Goal: Information Seeking & Learning: Learn about a topic

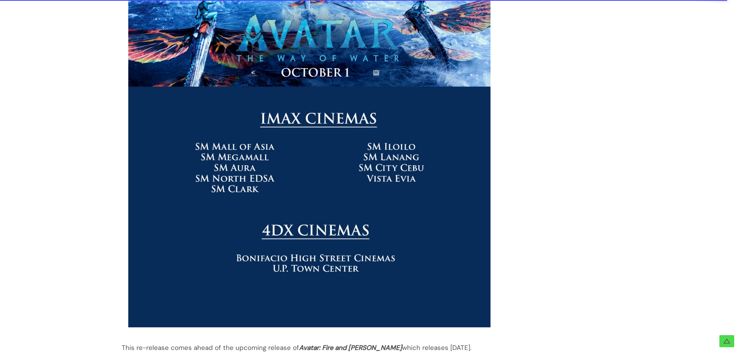
scroll to position [1439, 0]
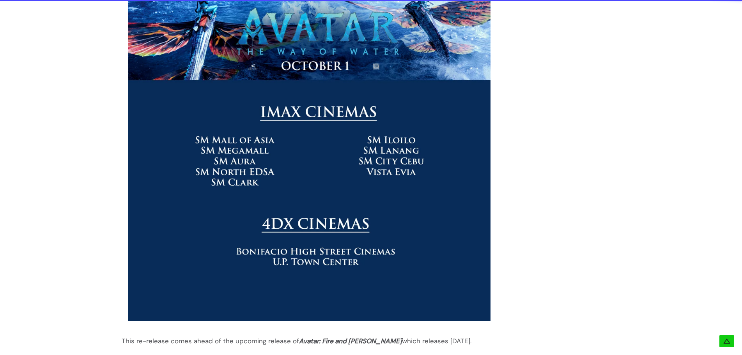
drag, startPoint x: 120, startPoint y: 147, endPoint x: 469, endPoint y: 329, distance: 393.0
copy div "The trailer and poster for the upcoming re-release of Avatar: The Way of Water …"
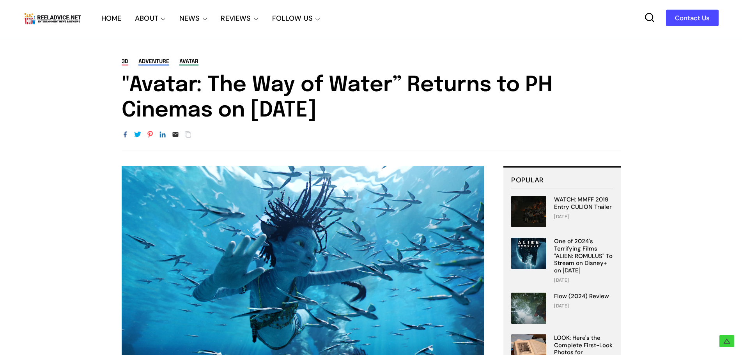
scroll to position [0, 0]
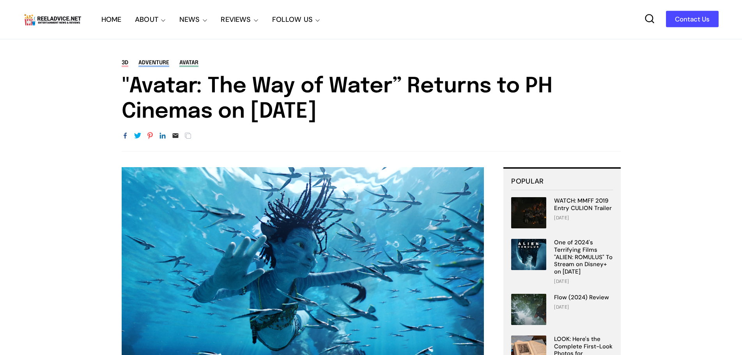
click at [115, 23] on link "HOME" at bounding box center [111, 19] width 20 height 39
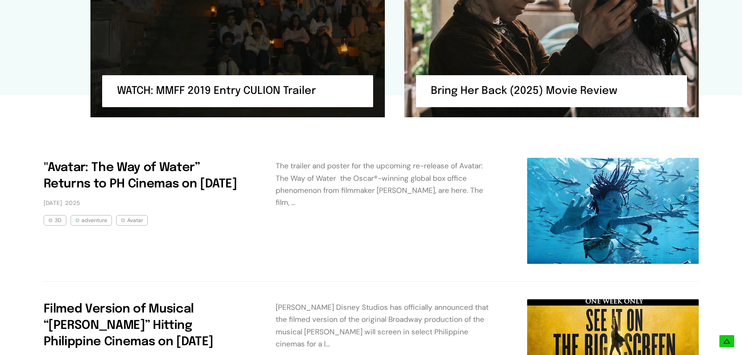
scroll to position [2185, 0]
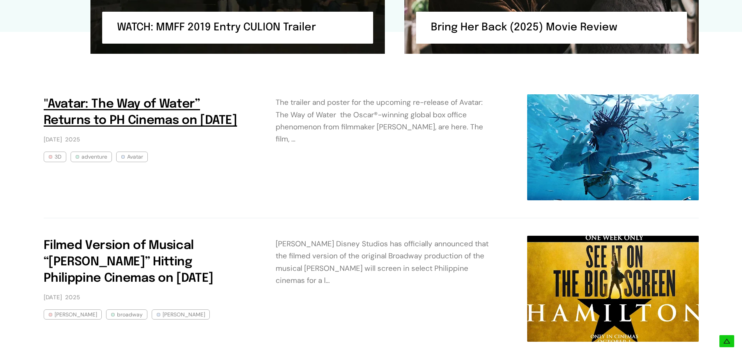
click at [95, 110] on link ""Avatar: The Way of Water” Returns to PH Cinemas on [DATE]" at bounding box center [141, 112] width 194 height 28
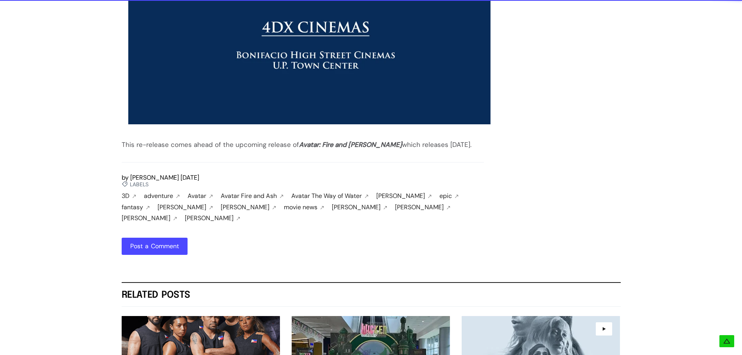
scroll to position [1639, 0]
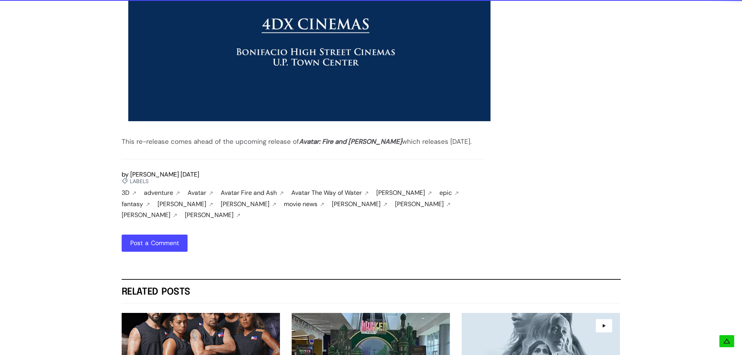
click at [344, 190] on link "Avatar The Way of Water" at bounding box center [331, 193] width 80 height 7
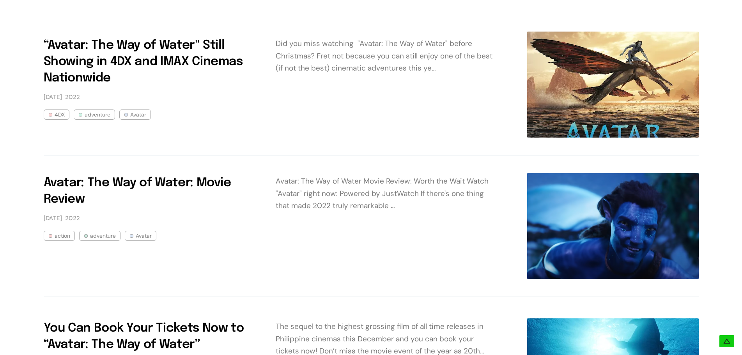
scroll to position [624, 0]
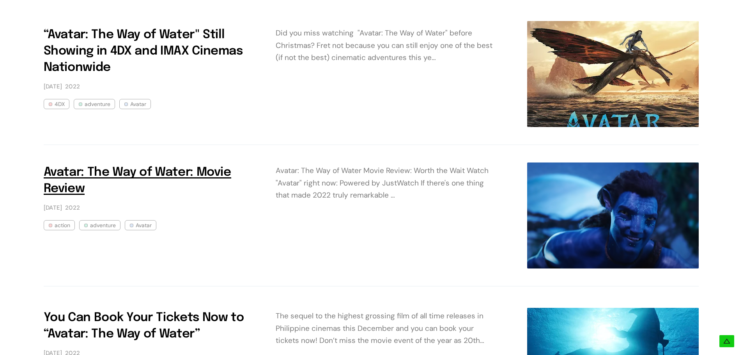
click at [132, 178] on link "Avatar: The Way of Water: Movie Review" at bounding box center [138, 181] width 188 height 28
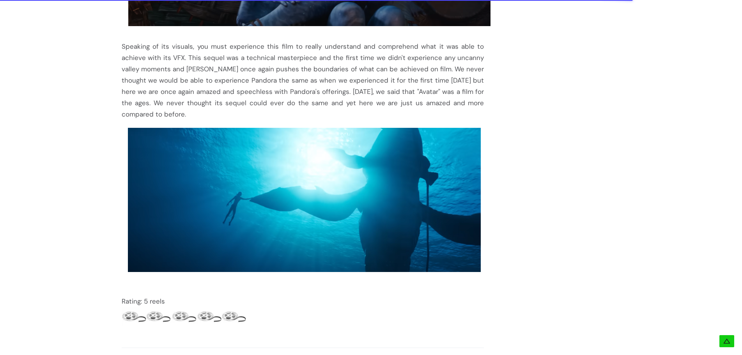
scroll to position [1293, 0]
